Goal: Transaction & Acquisition: Purchase product/service

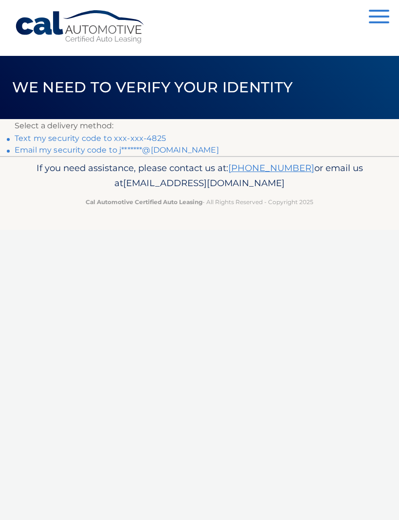
click at [82, 137] on link "Text my security code to xxx-xxx-4825" at bounding box center [90, 138] width 151 height 9
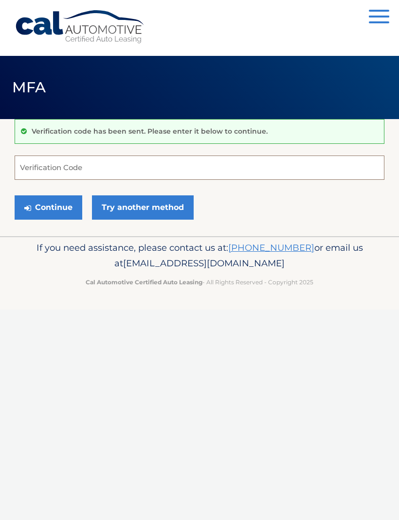
click at [71, 164] on input "Verification Code" at bounding box center [199, 168] width 369 height 24
type input "929990"
click at [46, 206] on button "Continue" at bounding box center [49, 207] width 68 height 24
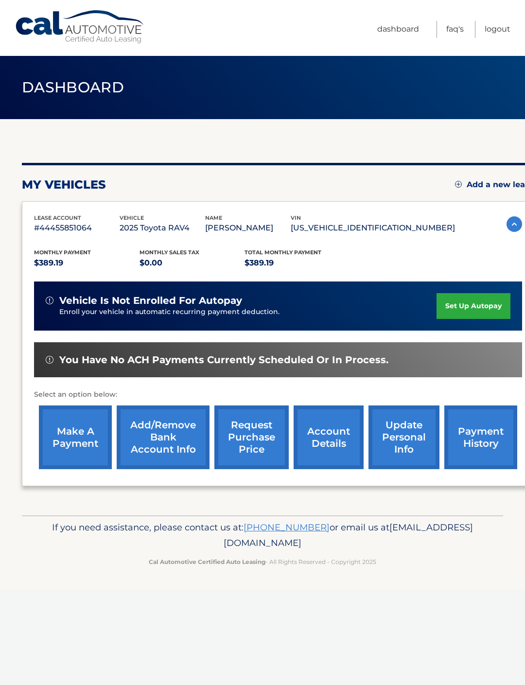
click at [487, 440] on link "payment history" at bounding box center [480, 437] width 73 height 64
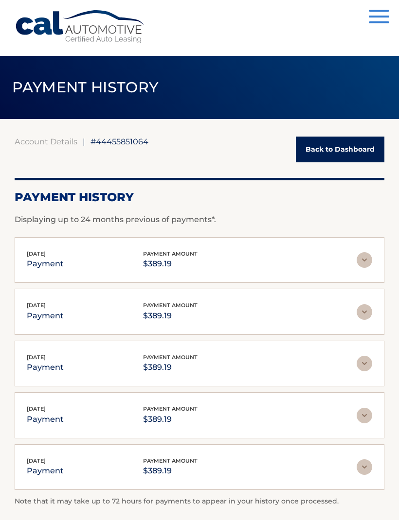
click at [345, 146] on link "Back to Dashboard" at bounding box center [340, 150] width 88 height 26
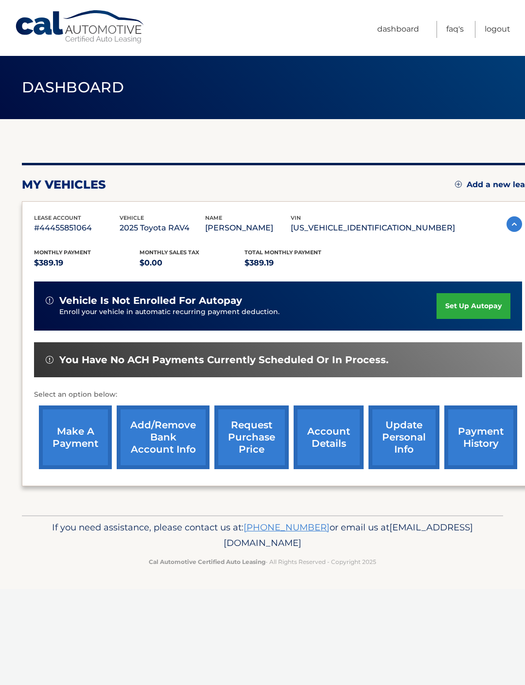
click at [324, 430] on link "account details" at bounding box center [329, 437] width 70 height 64
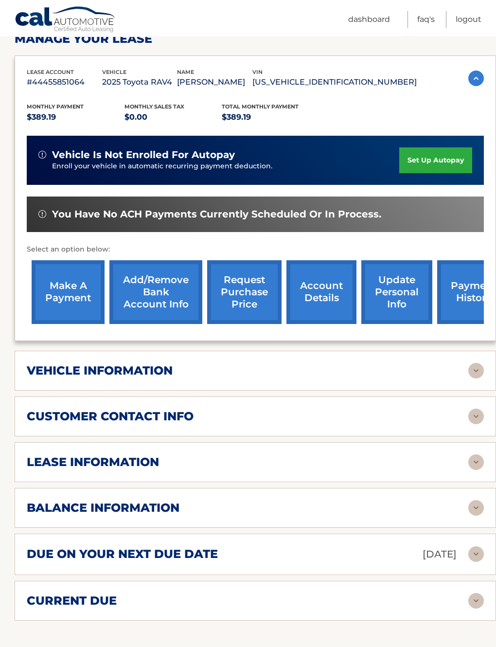
scroll to position [156, 0]
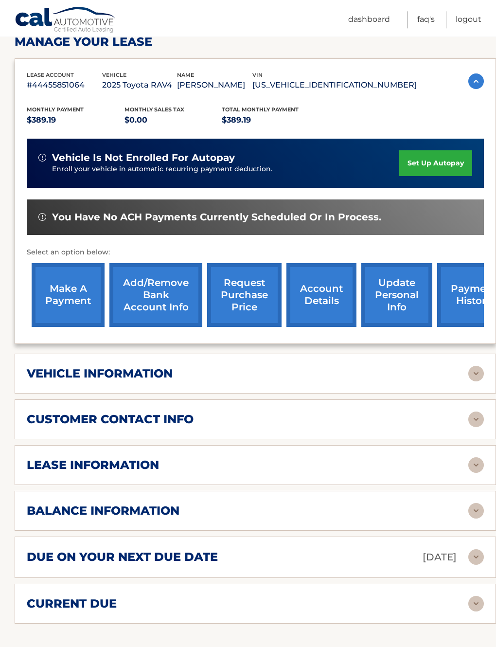
click at [70, 290] on link "make a payment" at bounding box center [68, 295] width 73 height 64
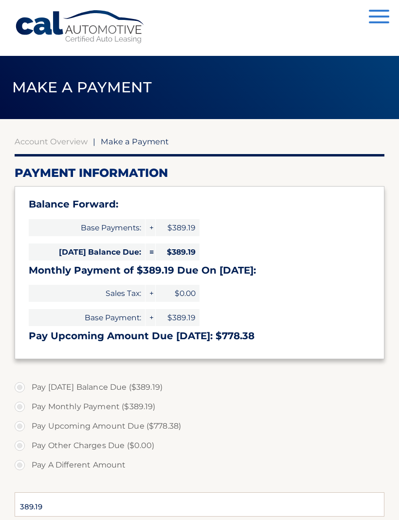
select select "ODNhZTc2ZGItYzIyMy00NTYxLWJjNTAtY2UxNWExZDQyYjI5"
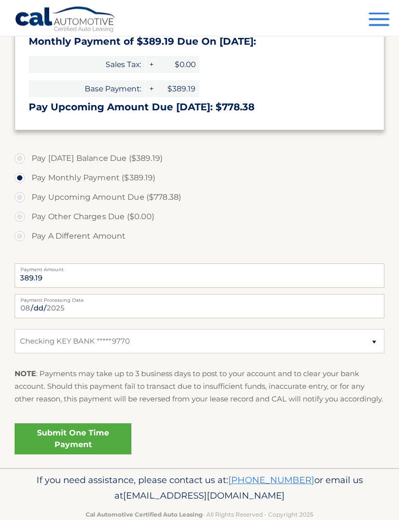
scroll to position [229, 0]
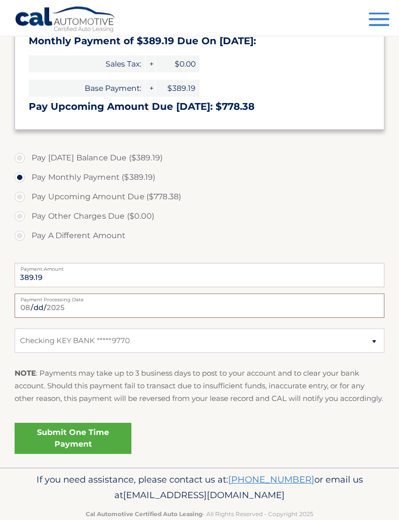
click at [215, 305] on input "2025-08-16" at bounding box center [199, 306] width 369 height 24
type input "2025-09-11"
click at [74, 448] on link "Submit One Time Payment" at bounding box center [73, 438] width 117 height 31
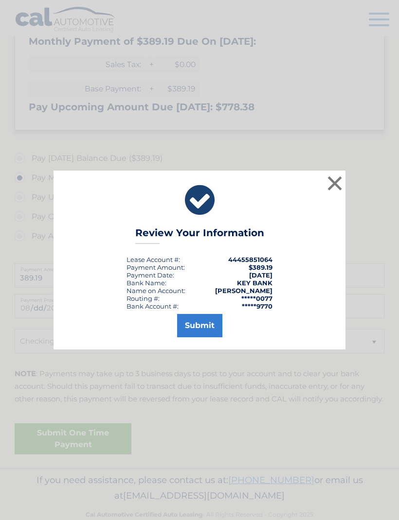
click at [203, 337] on button "Submit" at bounding box center [199, 325] width 45 height 23
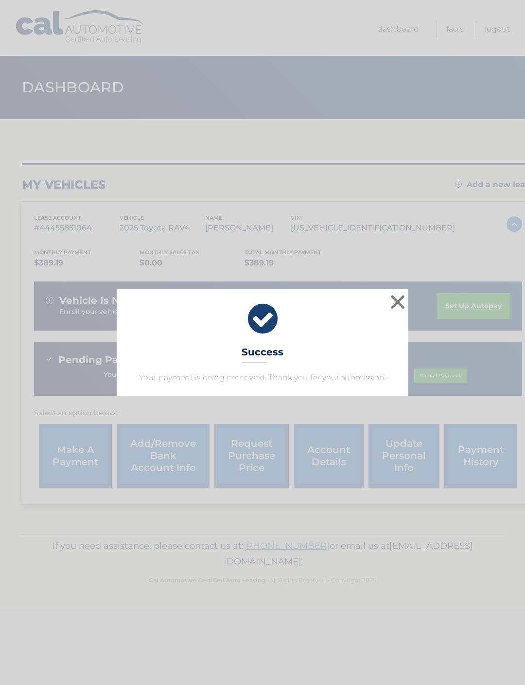
click at [399, 298] on button "×" at bounding box center [397, 301] width 19 height 19
